Goal: Information Seeking & Learning: Learn about a topic

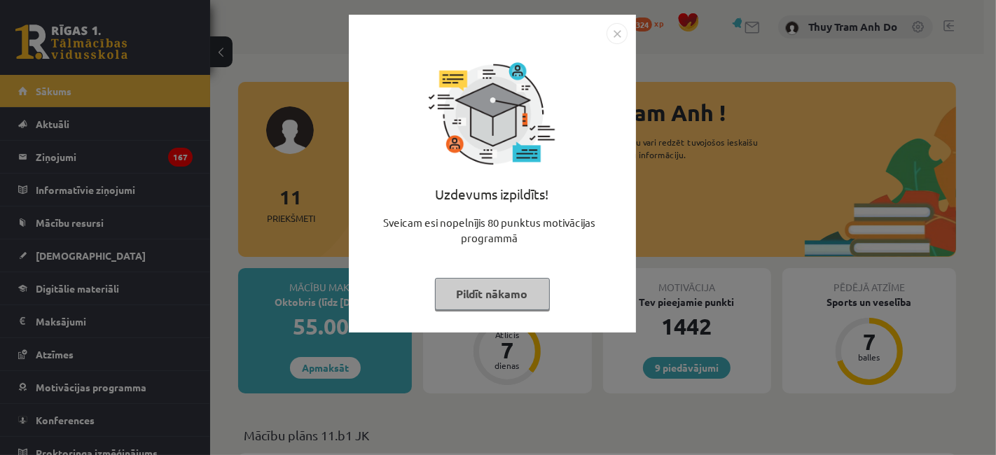
click at [520, 288] on button "Pildīt nākamo" at bounding box center [492, 294] width 115 height 32
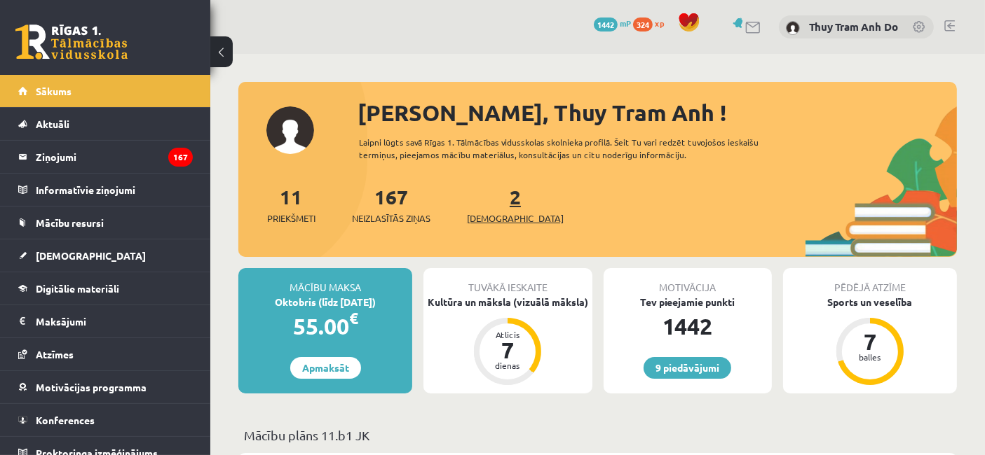
click at [492, 197] on link "2 Ieskaites" at bounding box center [515, 204] width 97 height 41
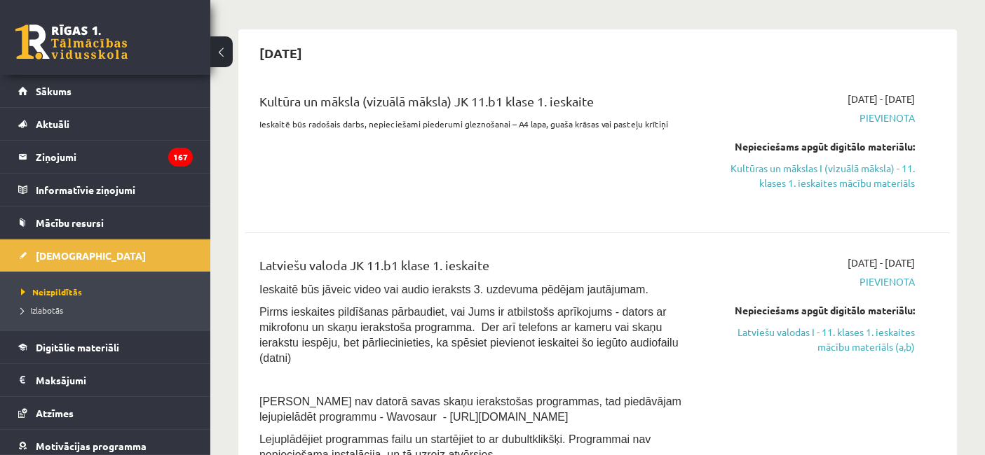
scroll to position [156, 0]
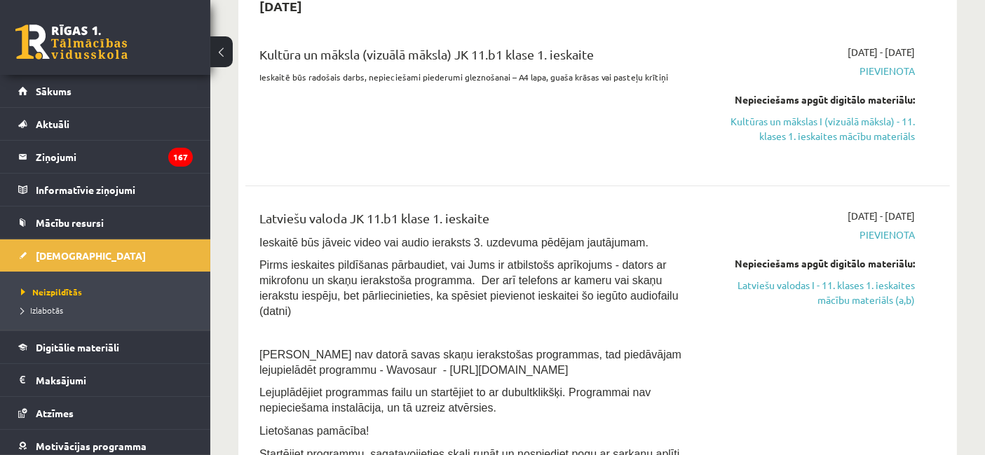
drag, startPoint x: 875, startPoint y: 129, endPoint x: 533, endPoint y: 81, distance: 345.4
click at [875, 129] on link "Kultūras un mākslas I (vizuālā māksla) - 11. klases 1. ieskaites mācību materiā…" at bounding box center [812, 128] width 205 height 29
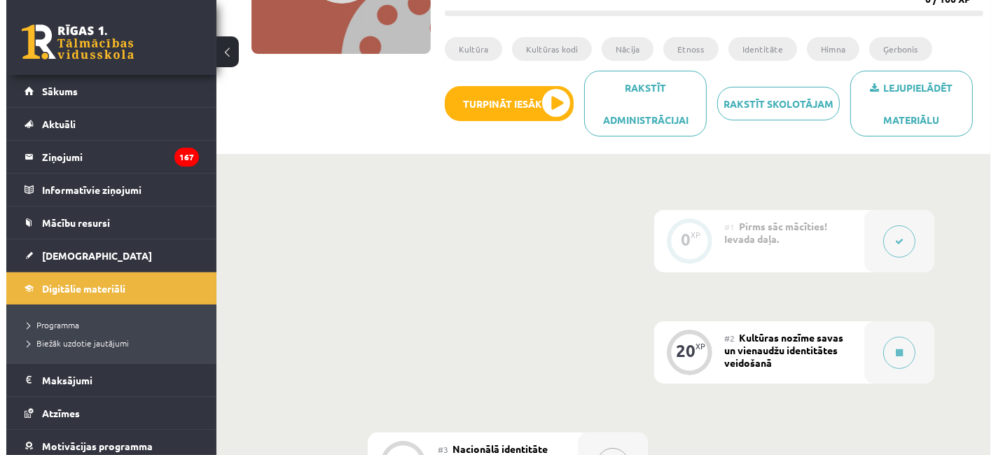
scroll to position [311, 0]
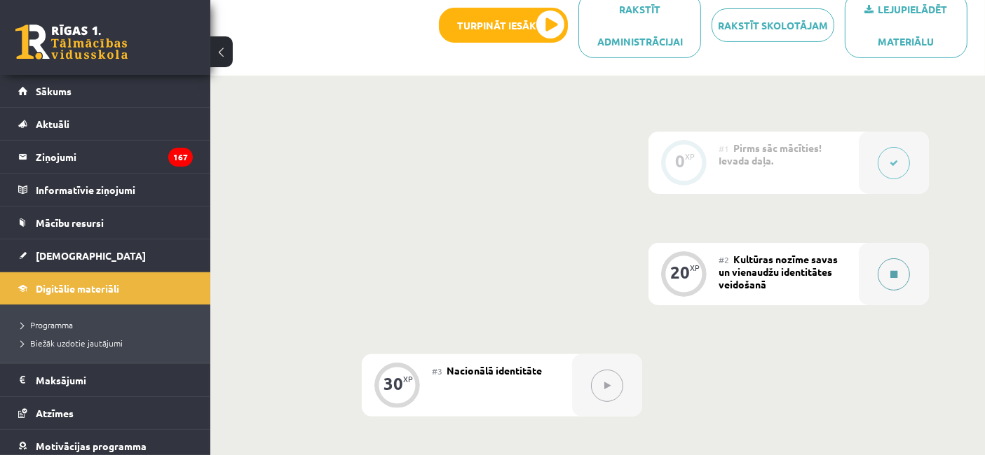
click at [884, 262] on button at bounding box center [893, 275] width 32 height 32
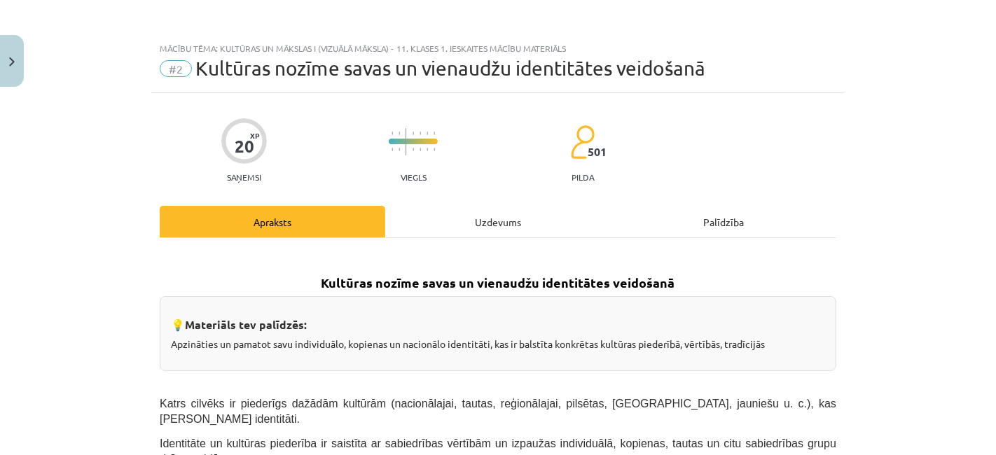
click at [526, 220] on div "Uzdevums" at bounding box center [498, 222] width 226 height 32
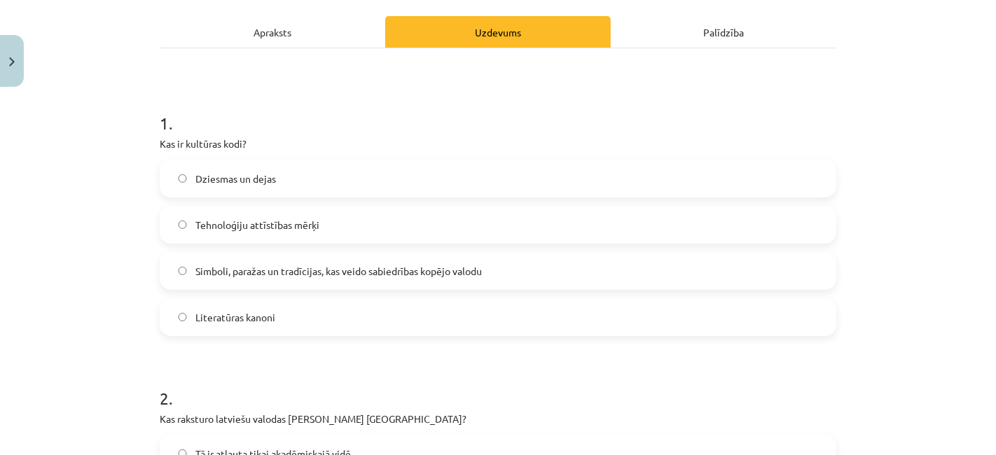
scroll to position [213, 0]
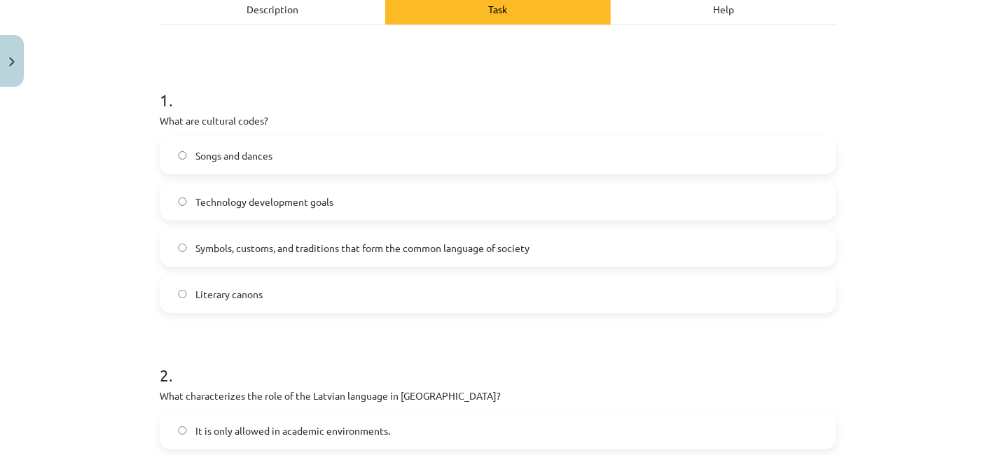
click at [310, 109] on h1 "1 ." at bounding box center [498, 87] width 677 height 43
click at [310, 25] on div "Description" at bounding box center [273, 9] width 226 height 32
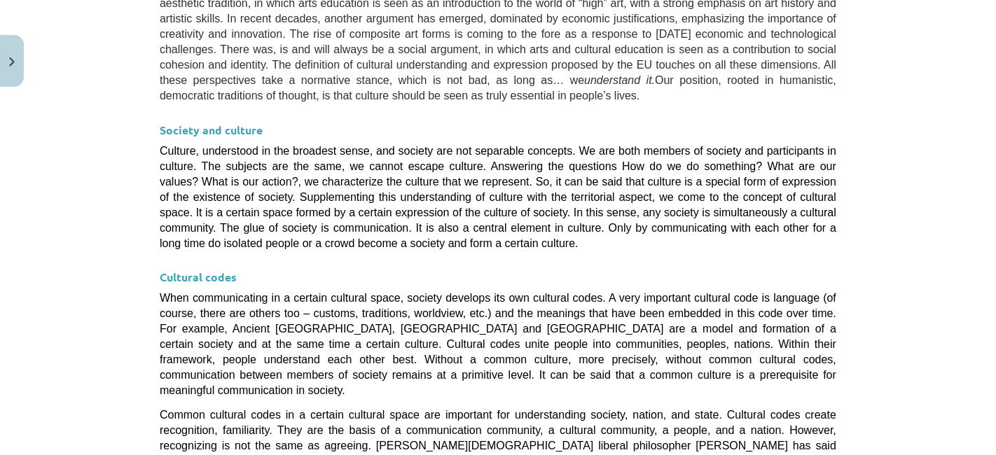
scroll to position [2370, 0]
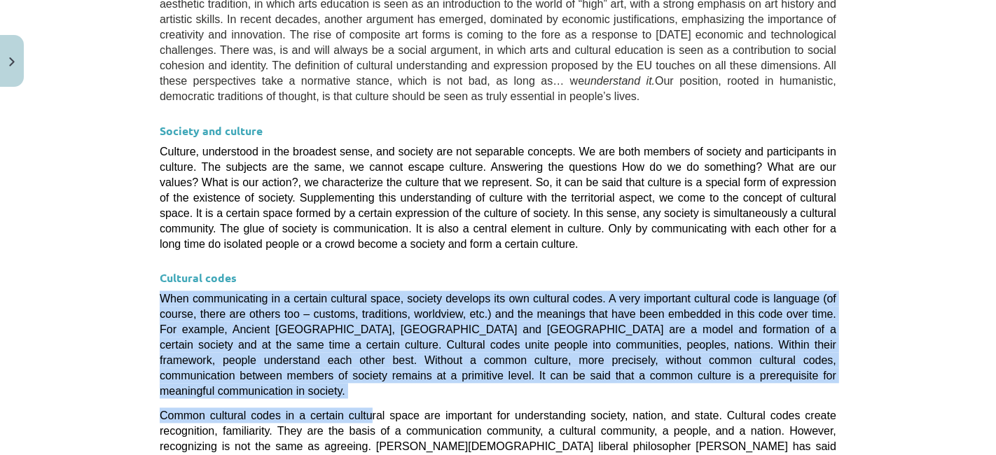
drag, startPoint x: 120, startPoint y: 159, endPoint x: 348, endPoint y: 248, distance: 244.5
click at [348, 248] on div "Study topic: Culture and Arts I (Visual Arts) - 11th grade 1st test study mater…" at bounding box center [498, 227] width 996 height 455
click at [342, 410] on font "Common cultural codes in a certain cultural space are important for understandi…" at bounding box center [498, 462] width 677 height 104
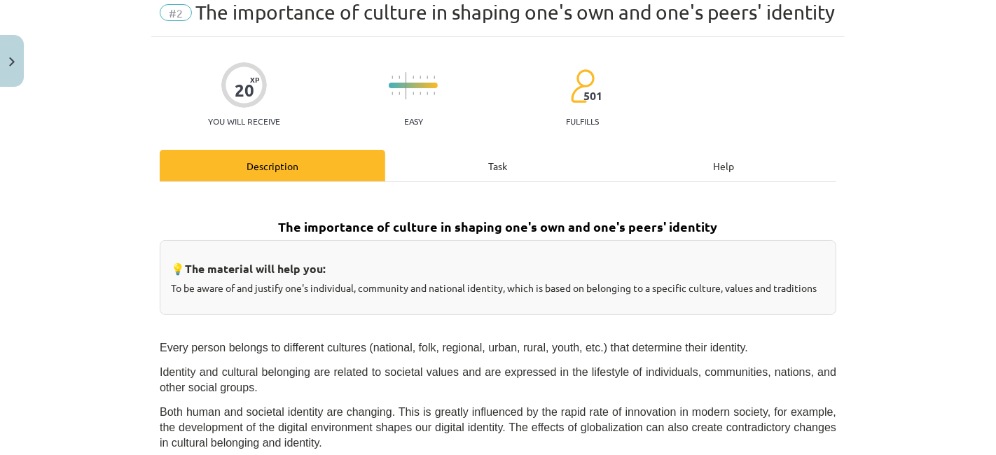
scroll to position [0, 0]
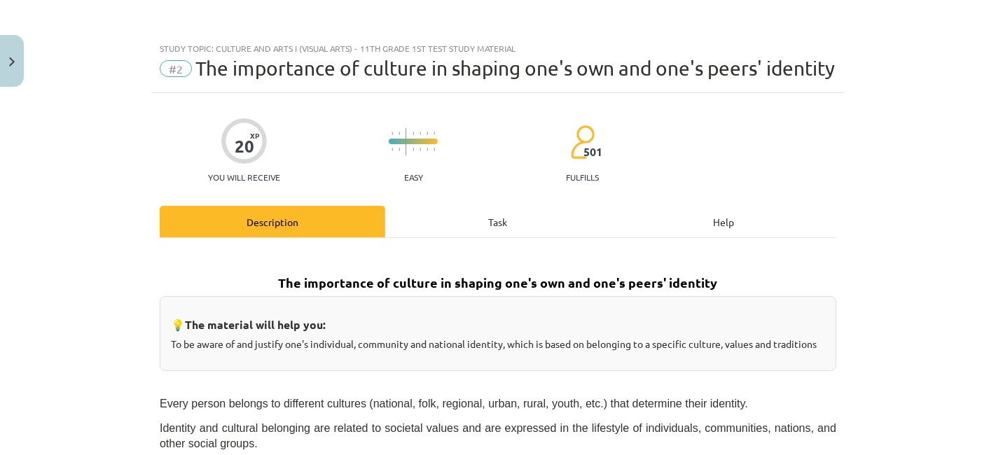
click at [466, 231] on div "Task" at bounding box center [498, 222] width 226 height 32
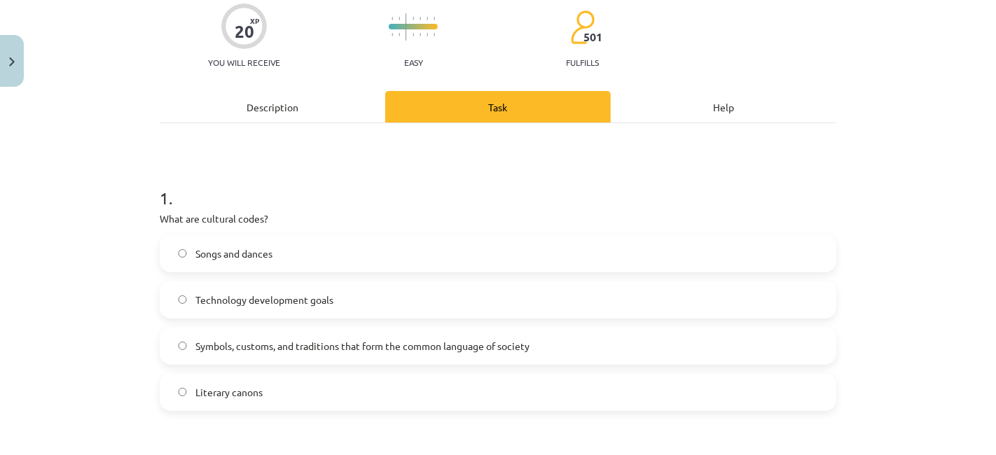
scroll to position [190, 0]
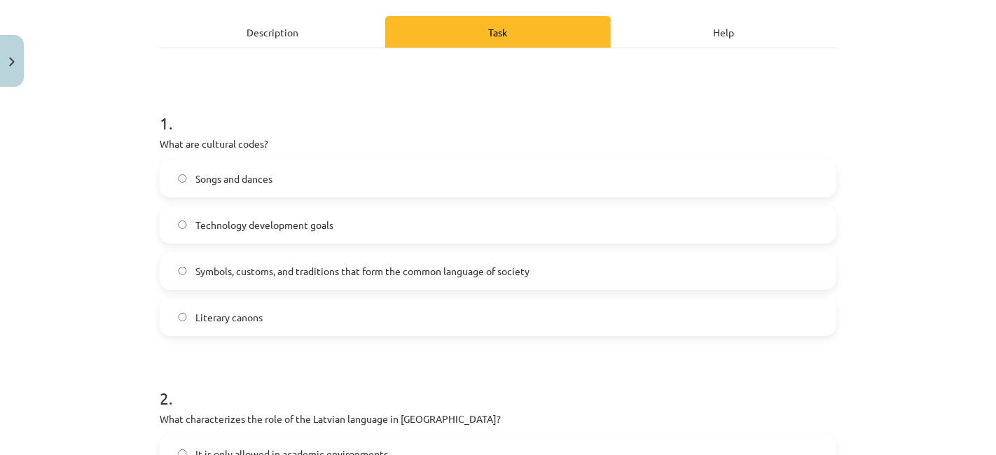
click at [310, 281] on label "Symbols, customs, and traditions that form the common language of society" at bounding box center [498, 271] width 674 height 35
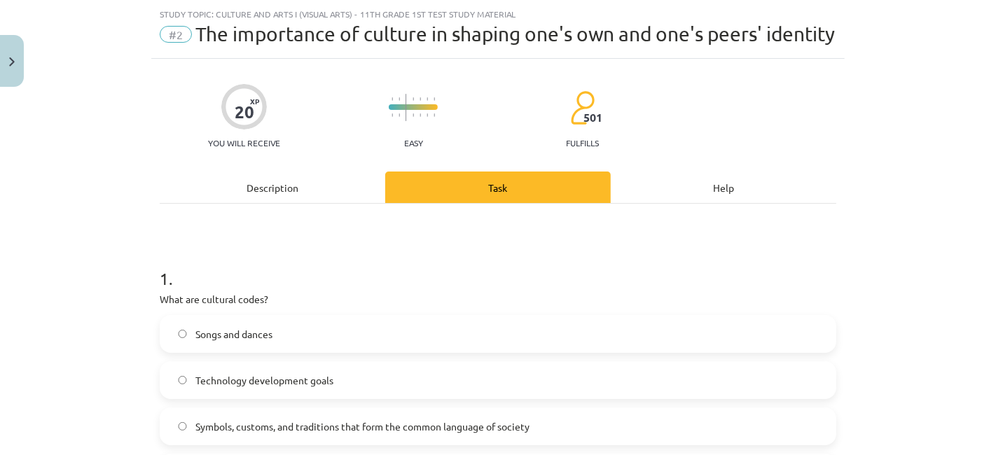
scroll to position [0, 0]
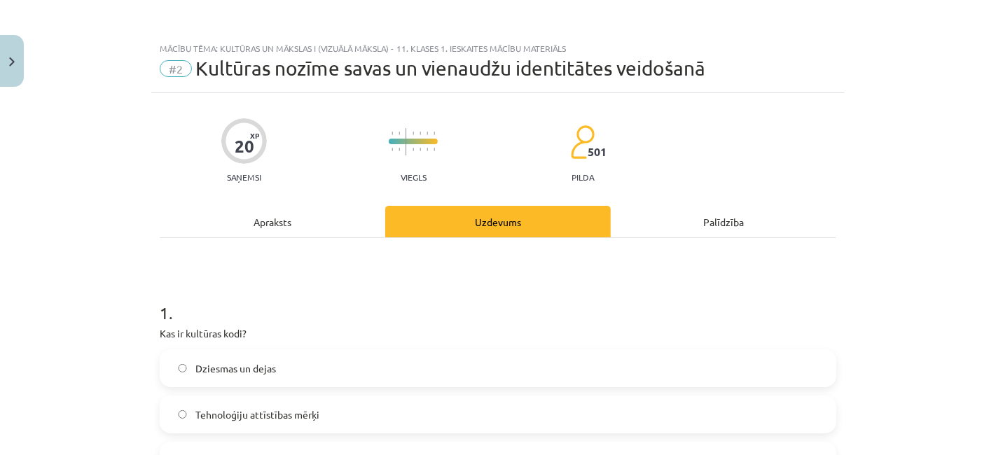
click at [675, 116] on div "20 XP Saņemsi Viegls 501 pilda" at bounding box center [498, 146] width 677 height 72
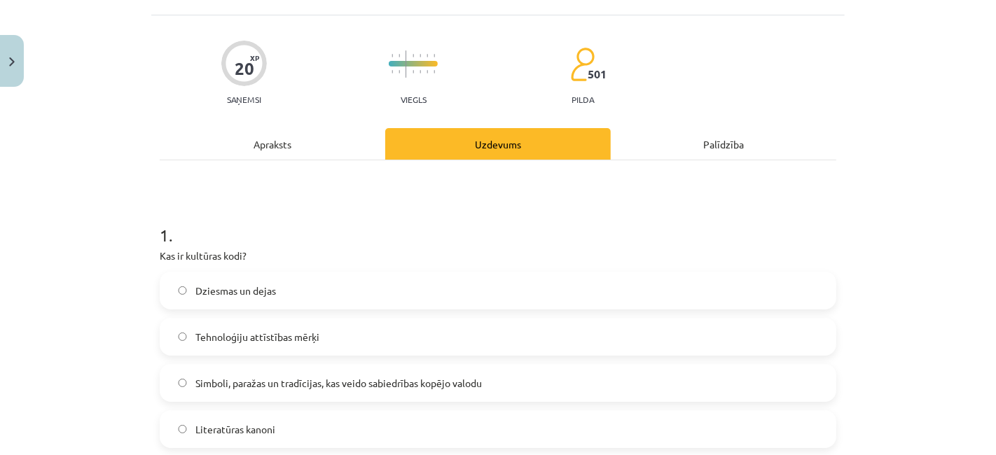
click at [271, 130] on div "Apraksts" at bounding box center [273, 144] width 226 height 32
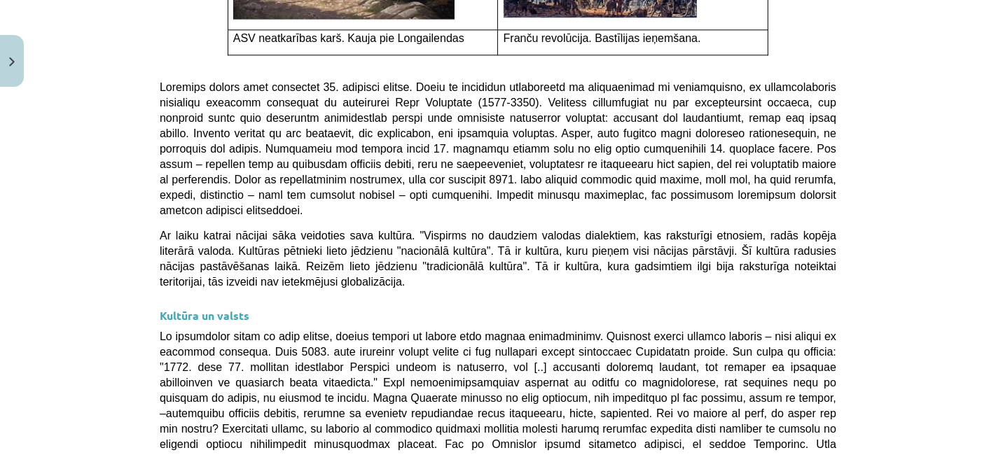
scroll to position [3784, 0]
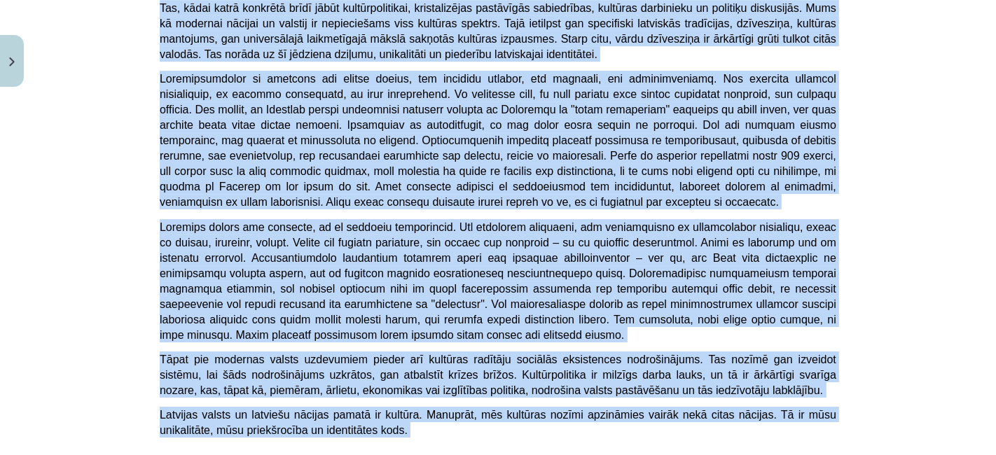
drag, startPoint x: 302, startPoint y: 172, endPoint x: 757, endPoint y: 287, distance: 469.1
copy div "Loremips dolors ametc ad elitseddo eiusmodtemp incididun 💡 Utlaboree dol magnaa…"
click at [711, 448] on h3 "Pašpārbaudes uzdevumi" at bounding box center [498, 461] width 677 height 26
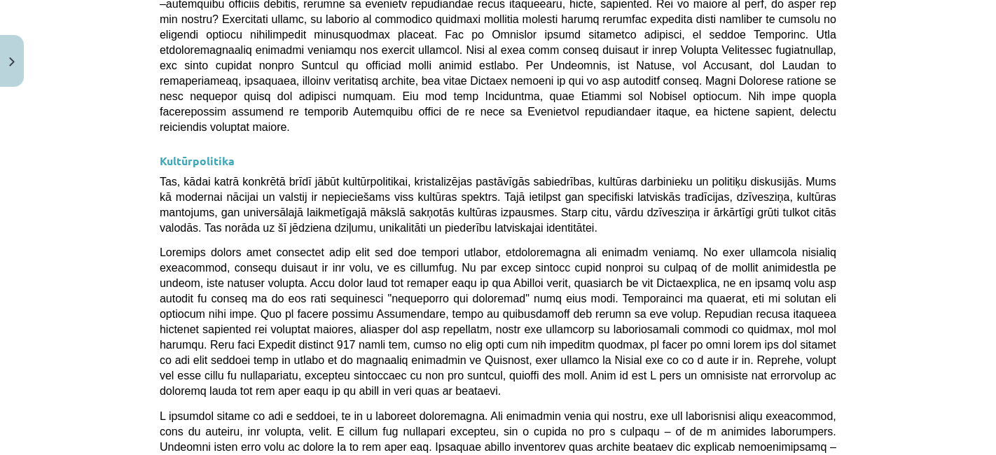
scroll to position [3964, 0]
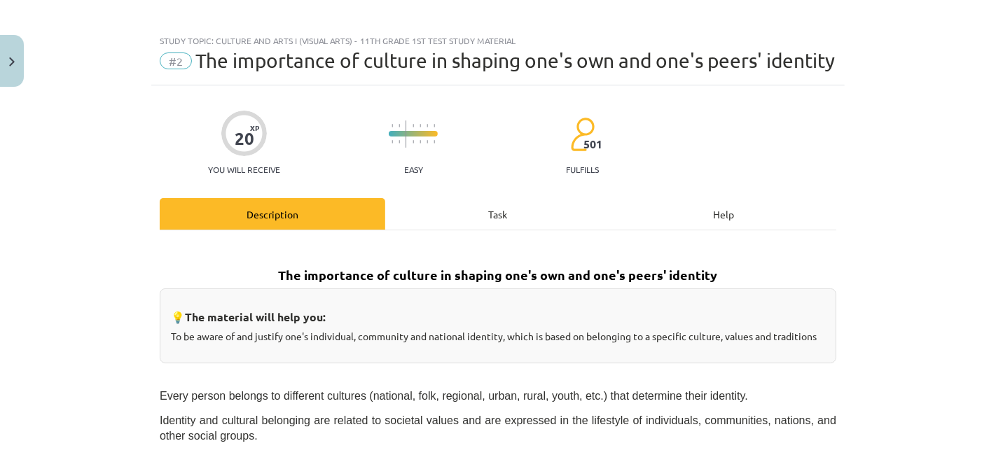
click at [422, 230] on div "Task" at bounding box center [498, 214] width 226 height 32
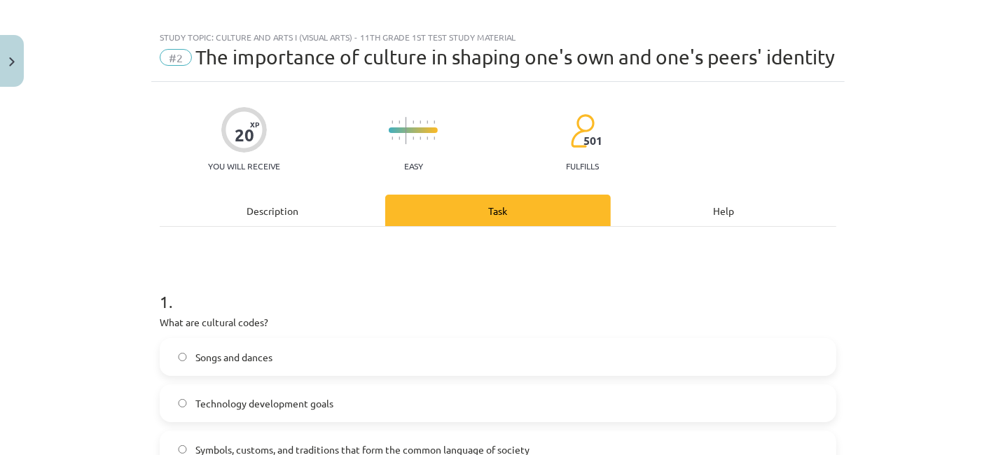
scroll to position [0, 0]
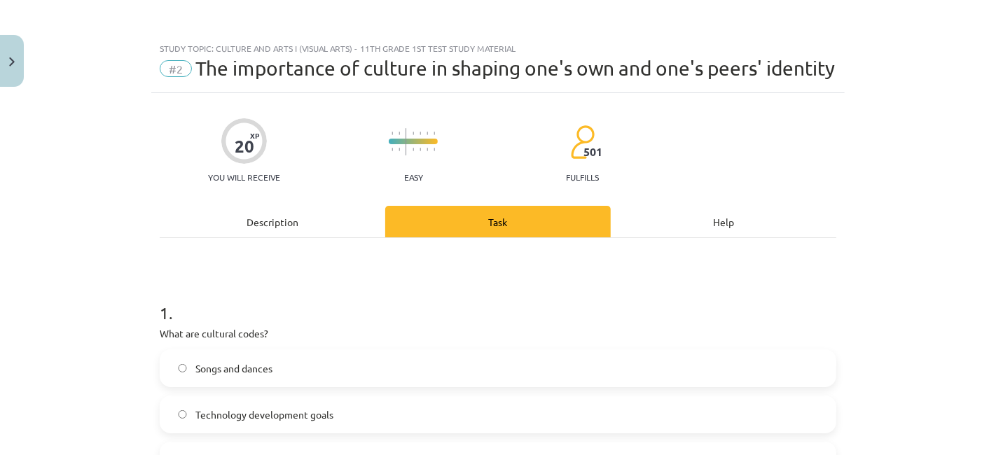
click at [295, 238] on div "Description" at bounding box center [273, 222] width 226 height 32
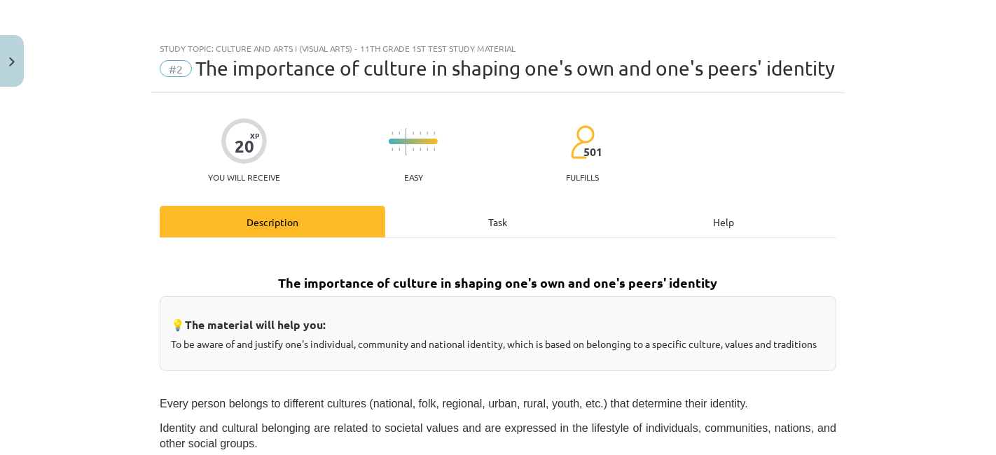
scroll to position [34, 0]
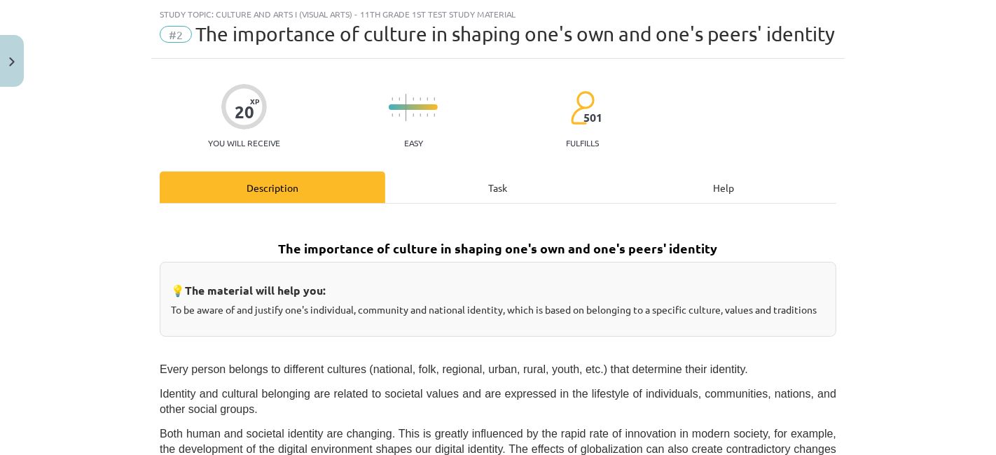
click at [433, 203] on div "Task" at bounding box center [498, 188] width 226 height 32
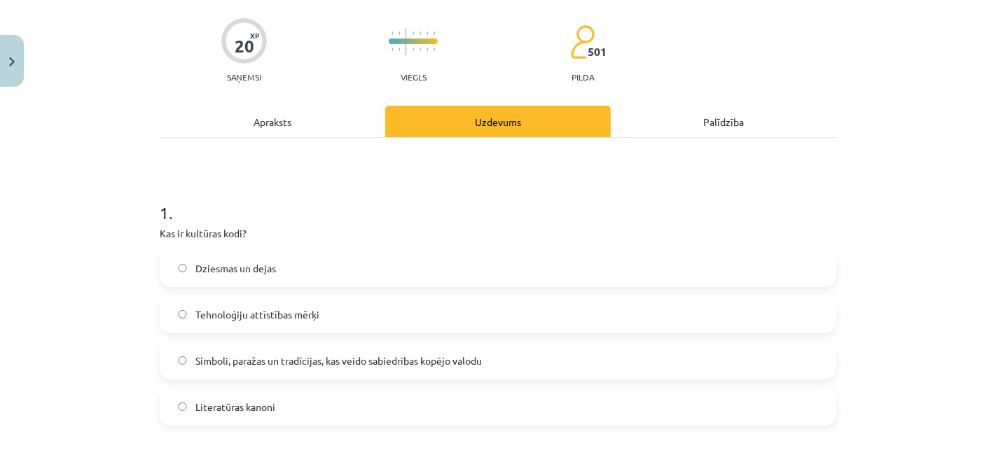
scroll to position [190, 0]
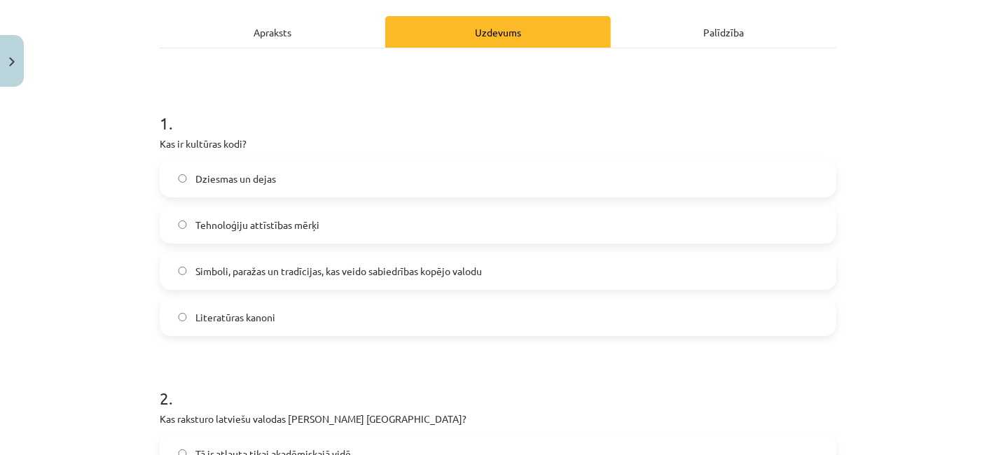
click at [160, 142] on p "Kas ir kultūras kodi?" at bounding box center [498, 144] width 677 height 15
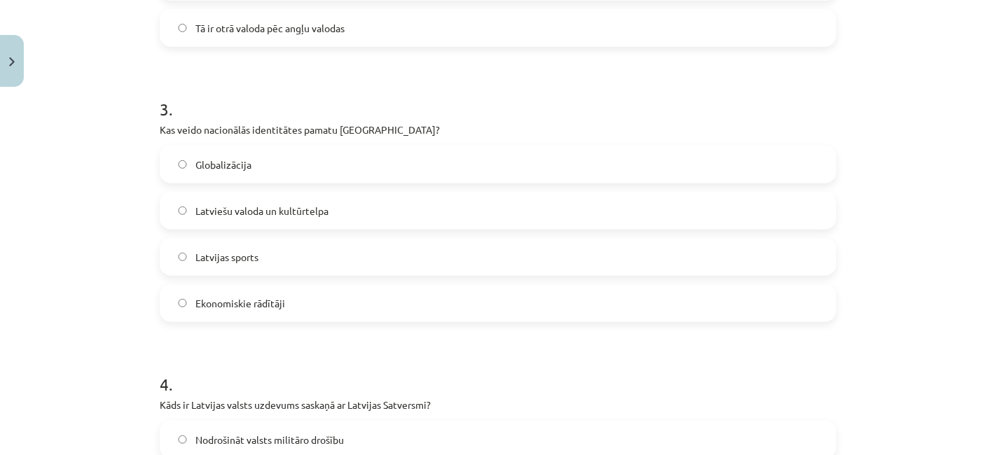
scroll to position [1058, 0]
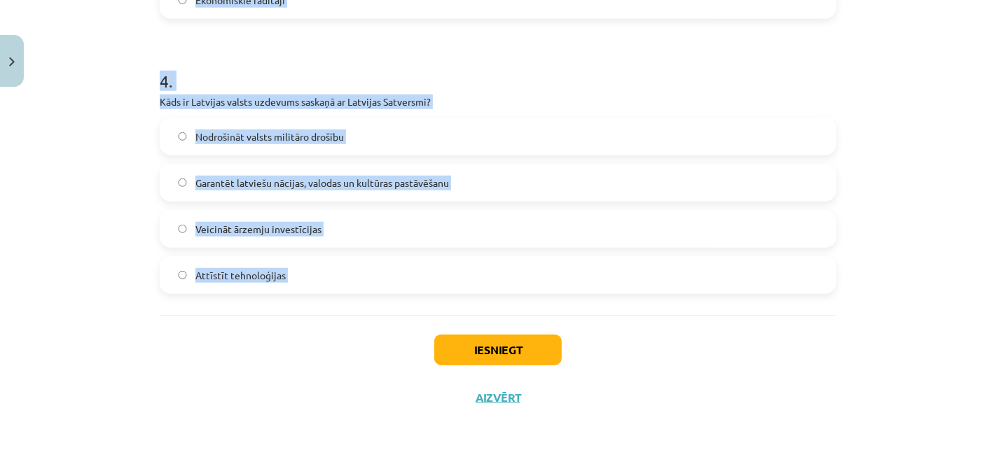
drag, startPoint x: 140, startPoint y: 113, endPoint x: 381, endPoint y: 319, distance: 317.1
click at [381, 319] on div "Mācību tēma: Kultūras un mākslas i (vizuālā māksla) - 11. klases 1. ieskaites m…" at bounding box center [498, 227] width 996 height 455
copy form "1 . Kas ir kultūras kodi? Dziesmas un dejas Tehnoloģiju attīstības mērķi Simbol…"
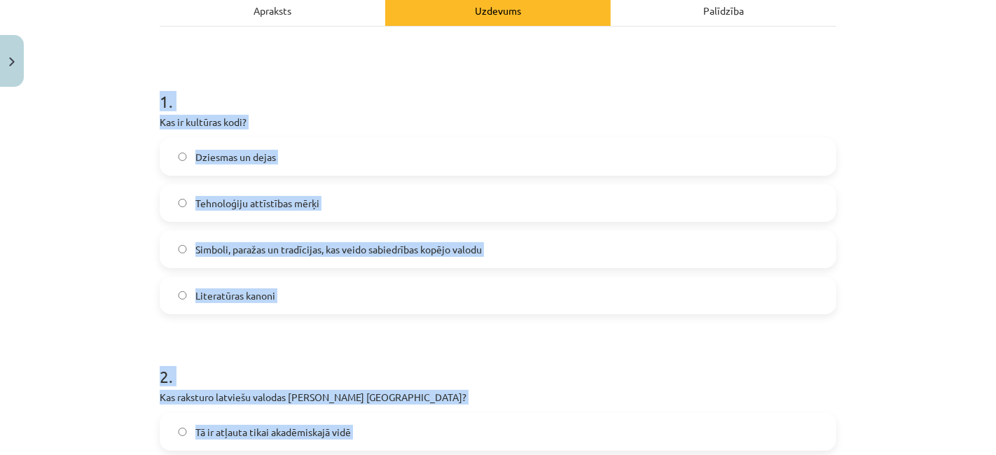
scroll to position [233, 0]
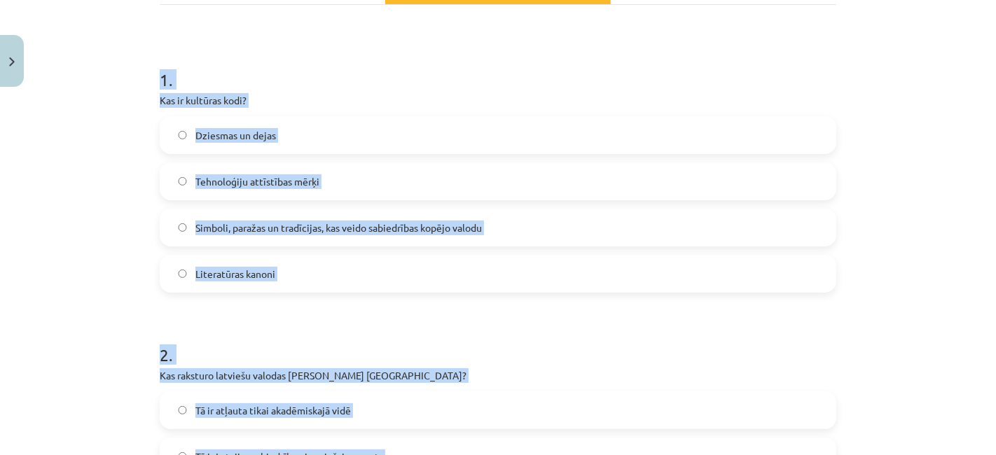
click at [298, 77] on h1 "1 ." at bounding box center [498, 67] width 677 height 43
click at [319, 83] on h1 "1 ." at bounding box center [498, 67] width 677 height 43
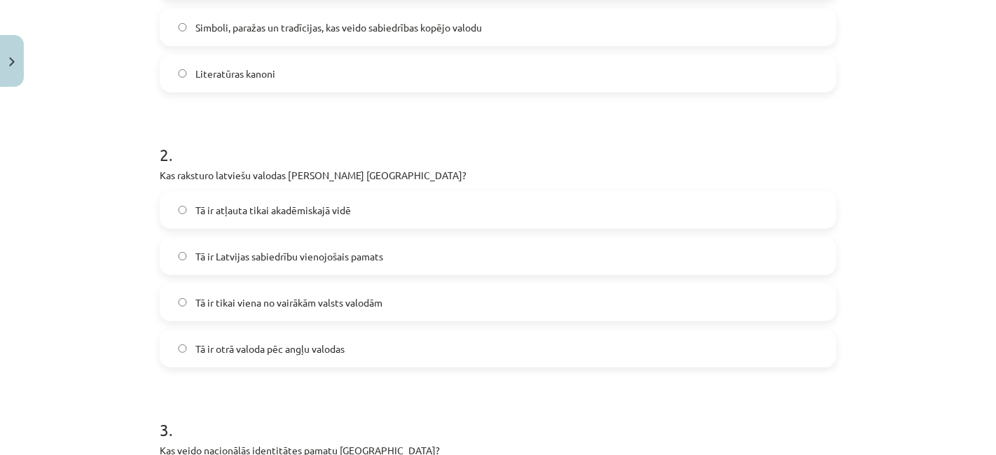
scroll to position [311, 0]
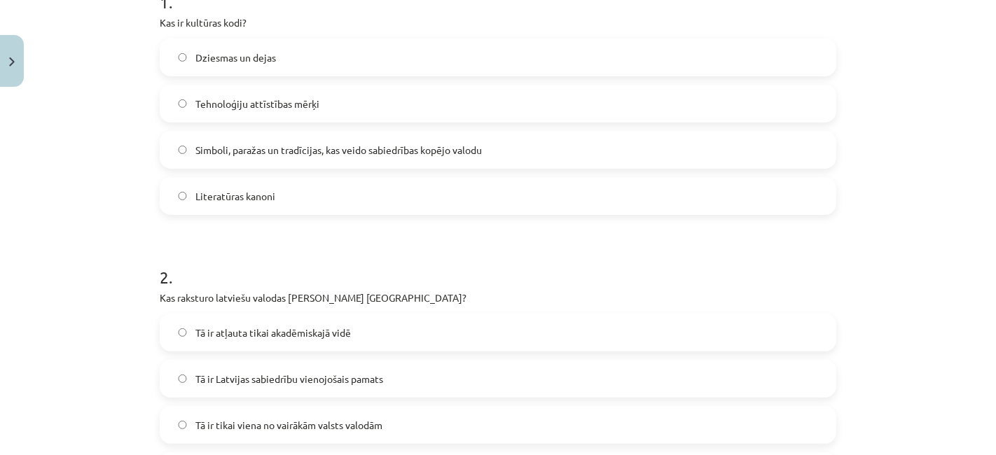
click at [577, 20] on p "Kas ir kultūras kodi?" at bounding box center [498, 22] width 677 height 15
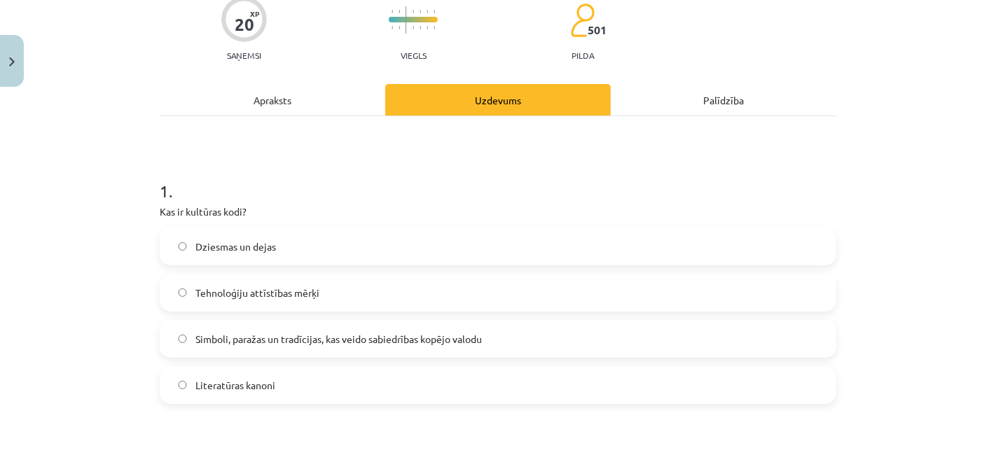
scroll to position [46, 0]
